Goal: Task Accomplishment & Management: Use online tool/utility

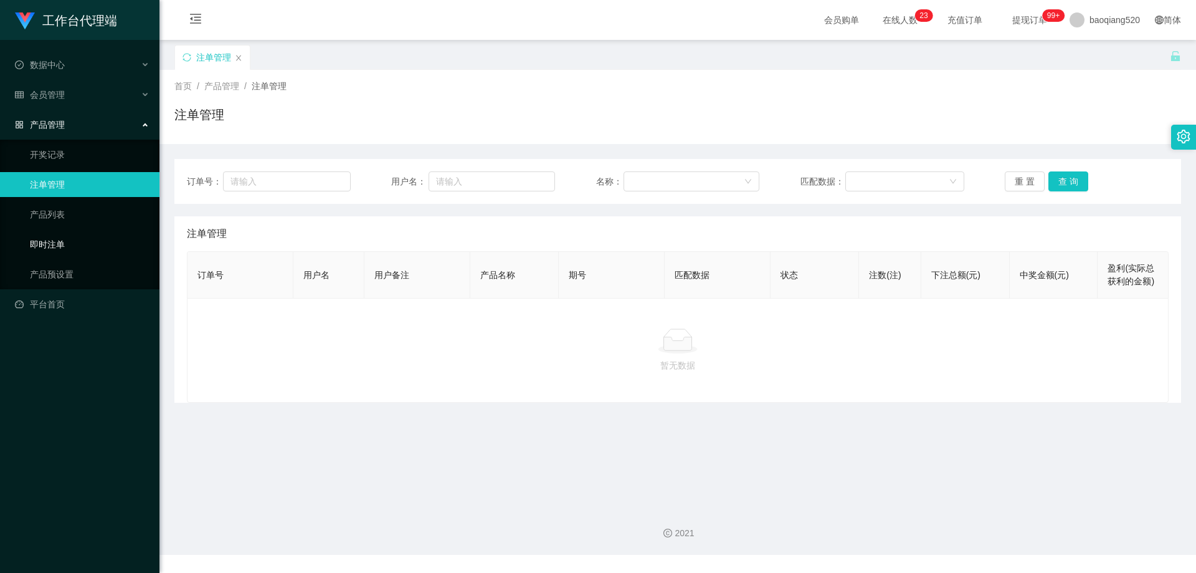
click at [64, 245] on link "即时注单" at bounding box center [90, 244] width 120 height 25
